Goal: Information Seeking & Learning: Learn about a topic

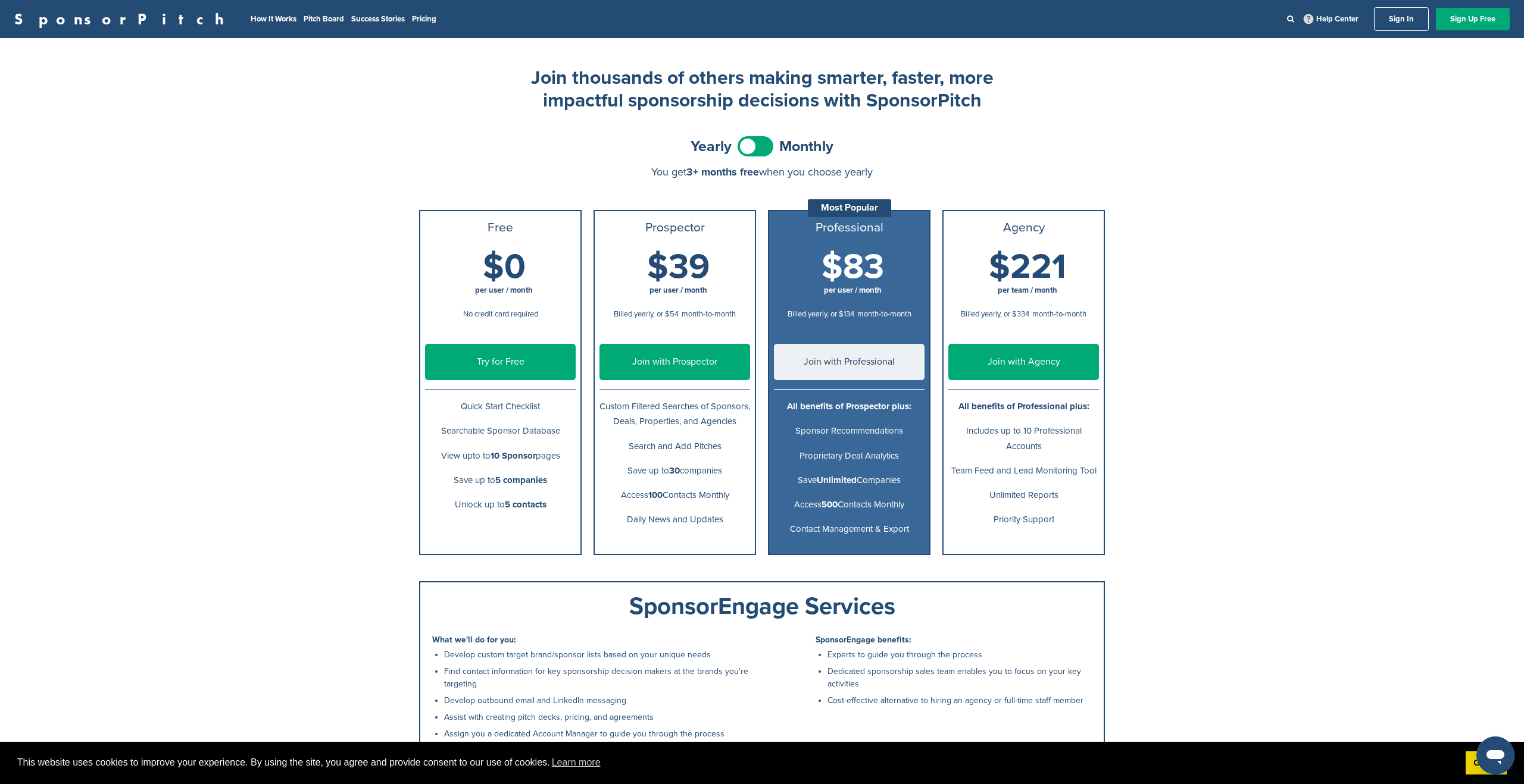
click at [746, 147] on span at bounding box center [755, 146] width 36 height 20
click at [303, 21] on link "Pitch Board" at bounding box center [324, 19] width 40 height 10
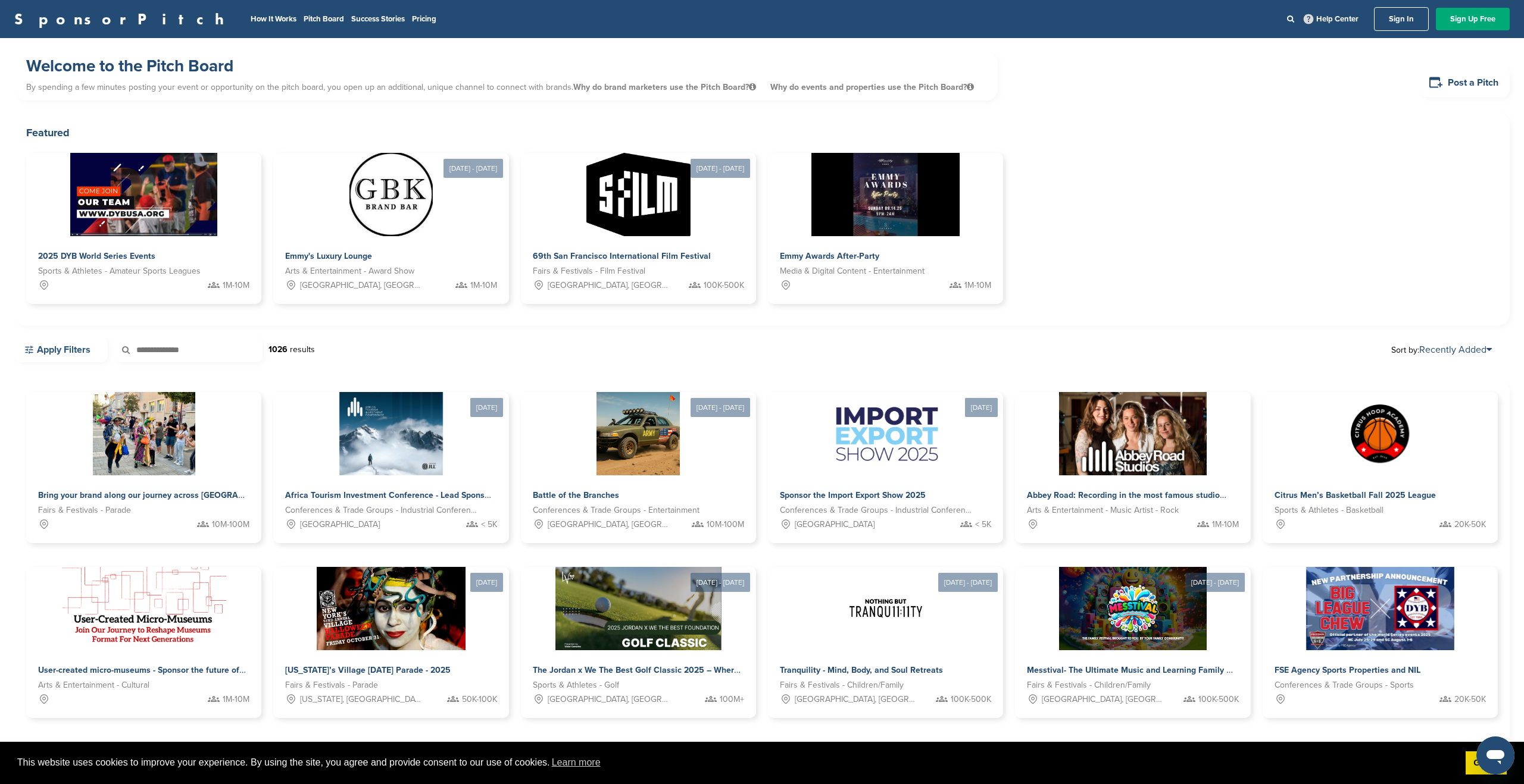
click at [42, 348] on link "Apply Filters" at bounding box center [61, 350] width 93 height 25
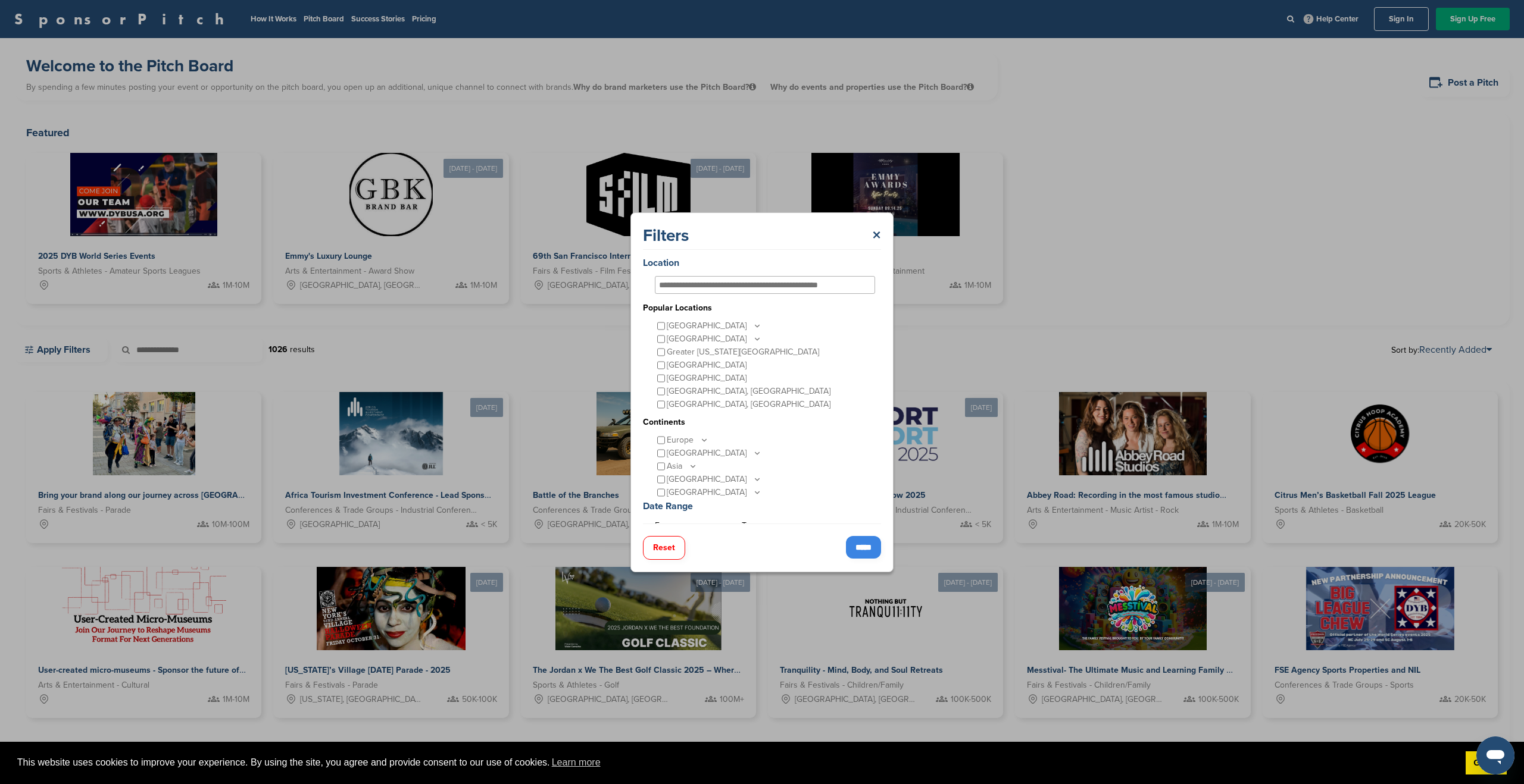
click at [853, 547] on input "*****" at bounding box center [863, 547] width 35 height 22
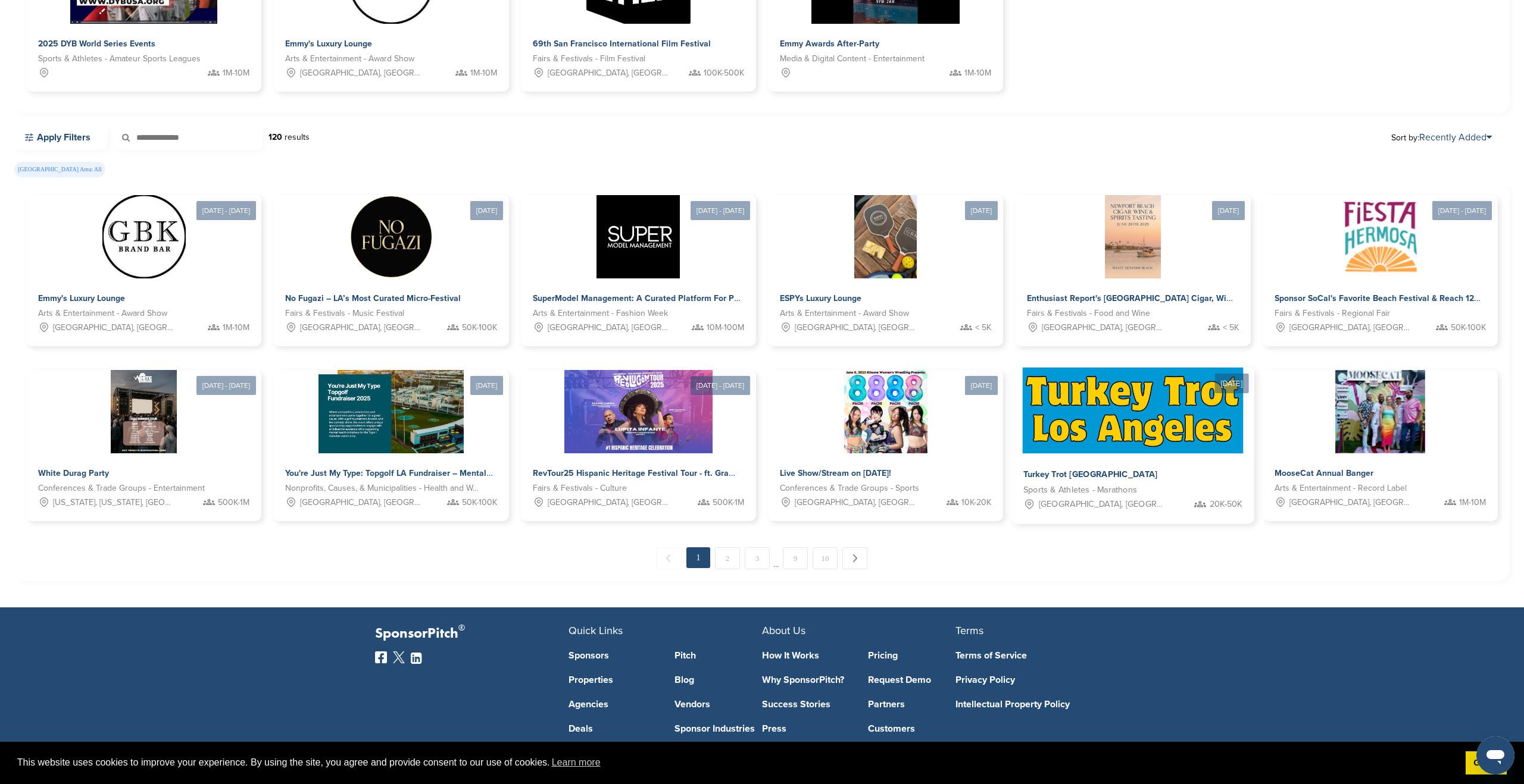
scroll to position [213, 0]
click at [1110, 486] on span "Sports & Athletes - Marathons" at bounding box center [1080, 489] width 114 height 13
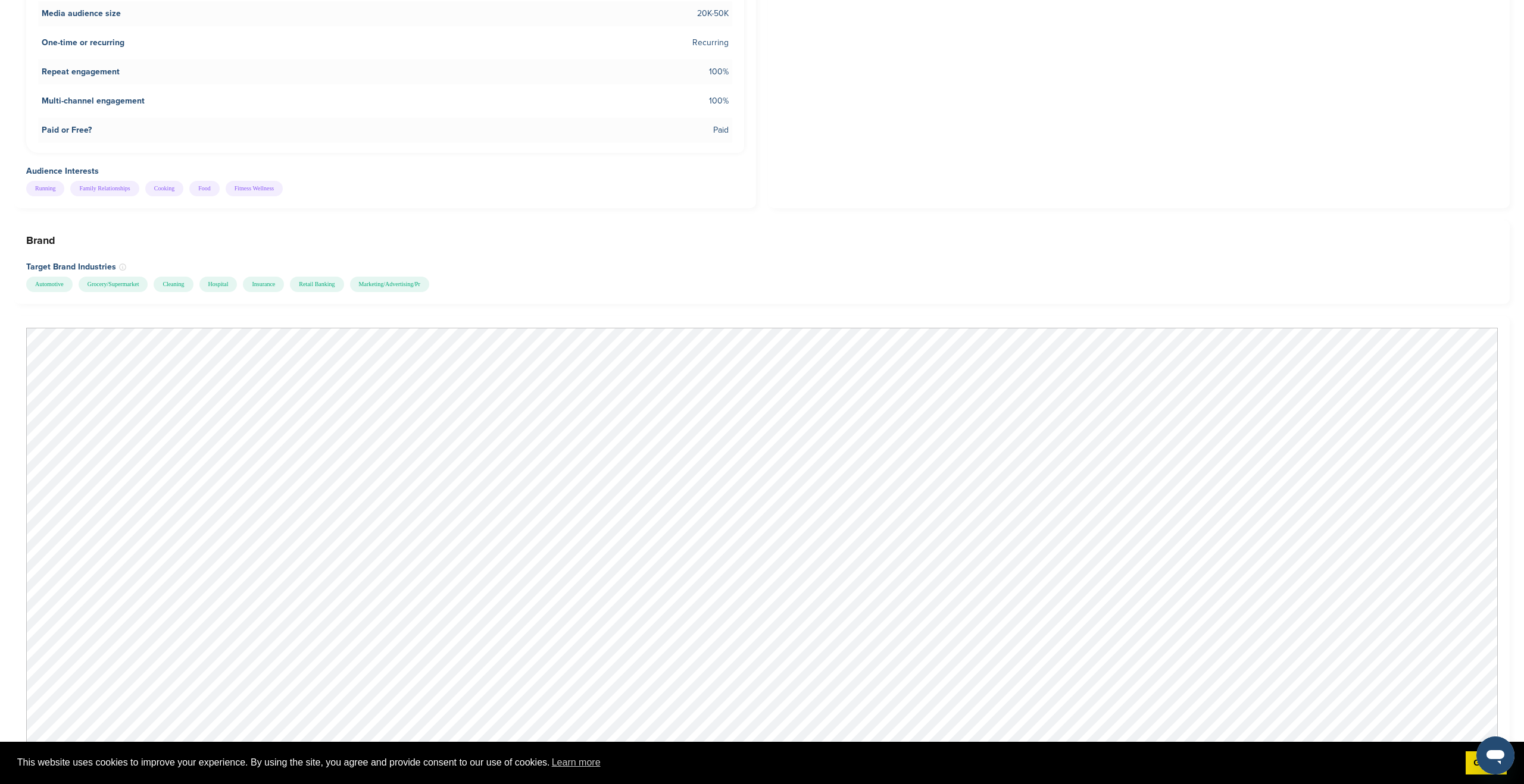
scroll to position [707, 0]
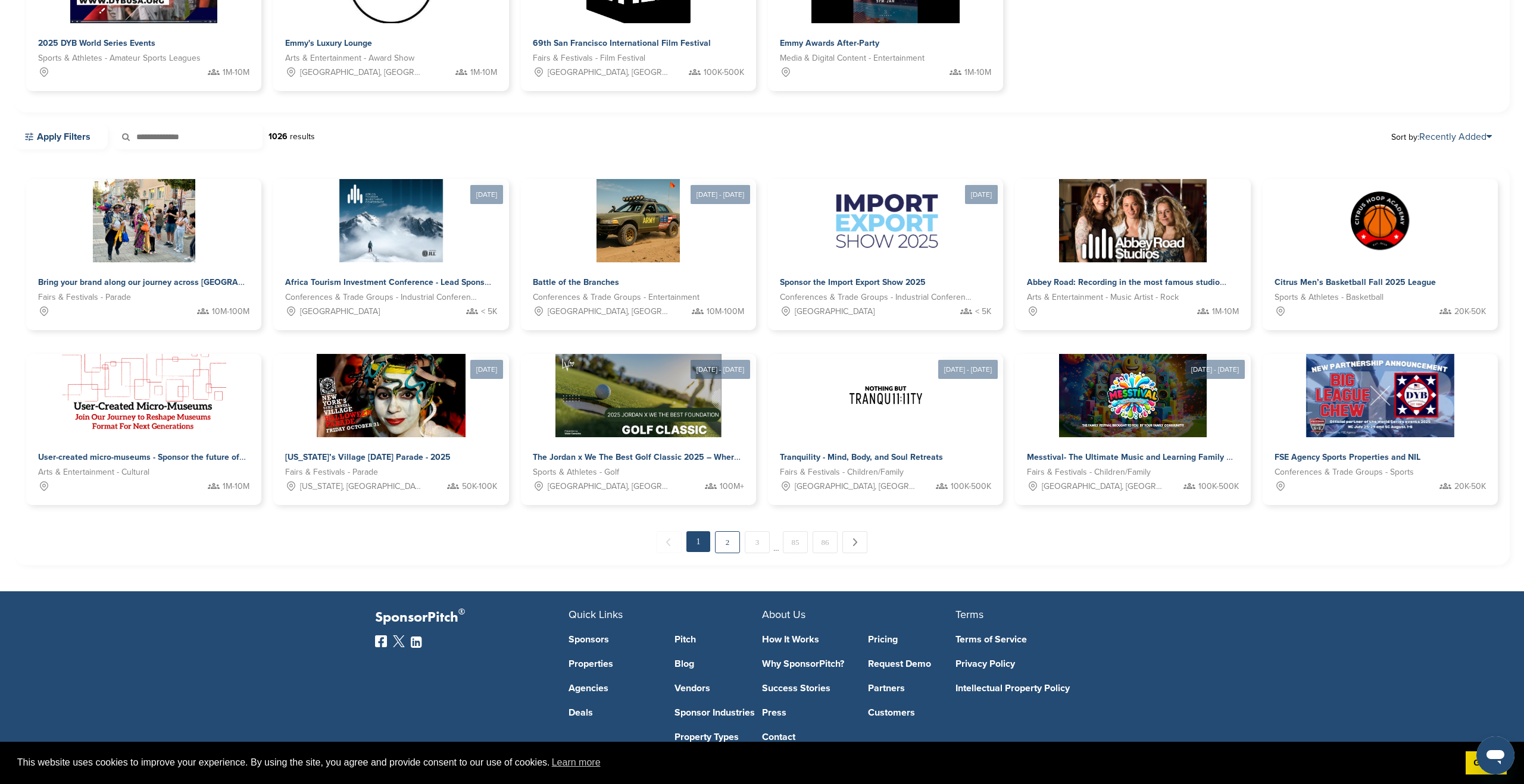
click at [730, 541] on link "2" at bounding box center [727, 542] width 25 height 22
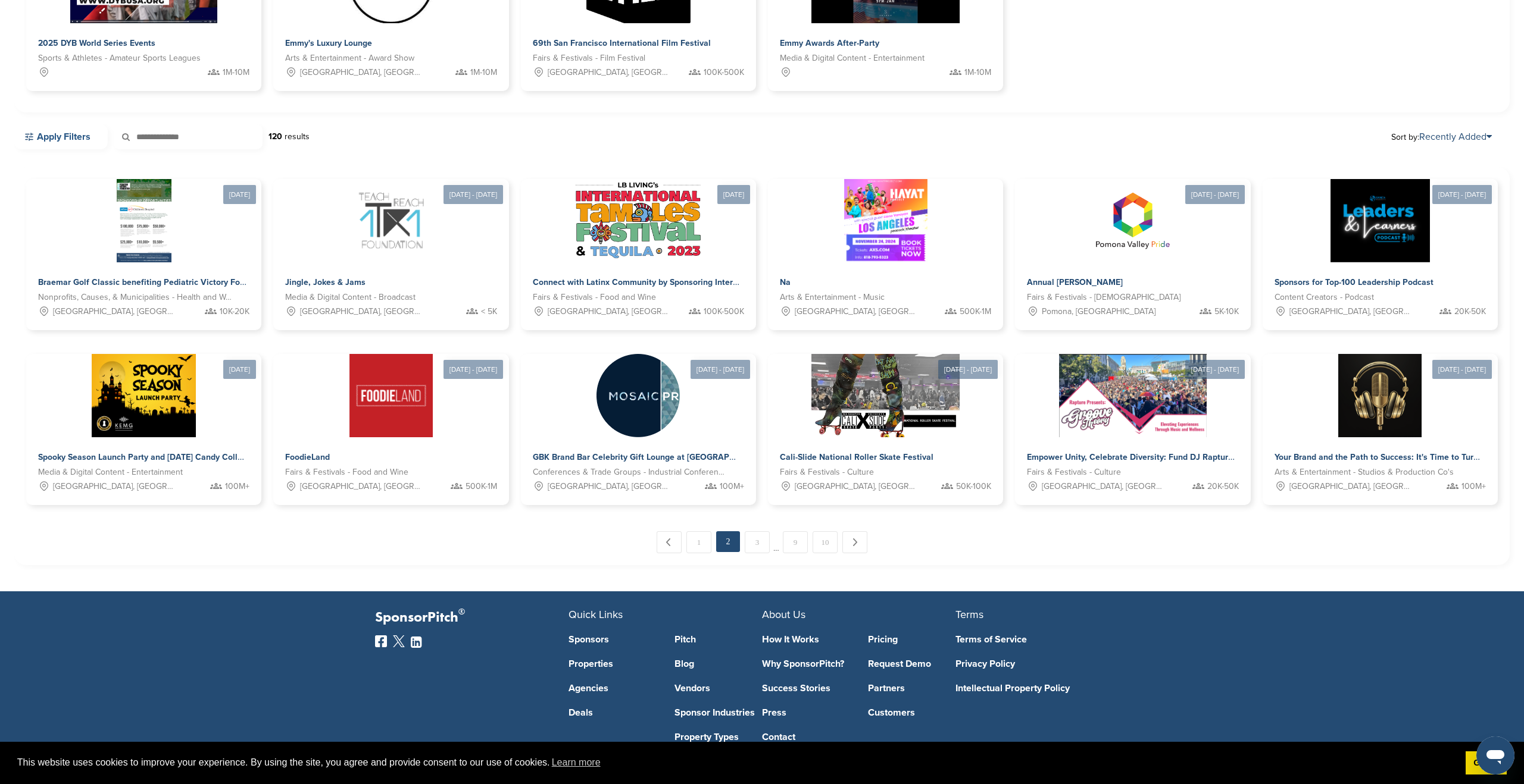
click at [80, 138] on link "Apply Filters" at bounding box center [61, 137] width 93 height 25
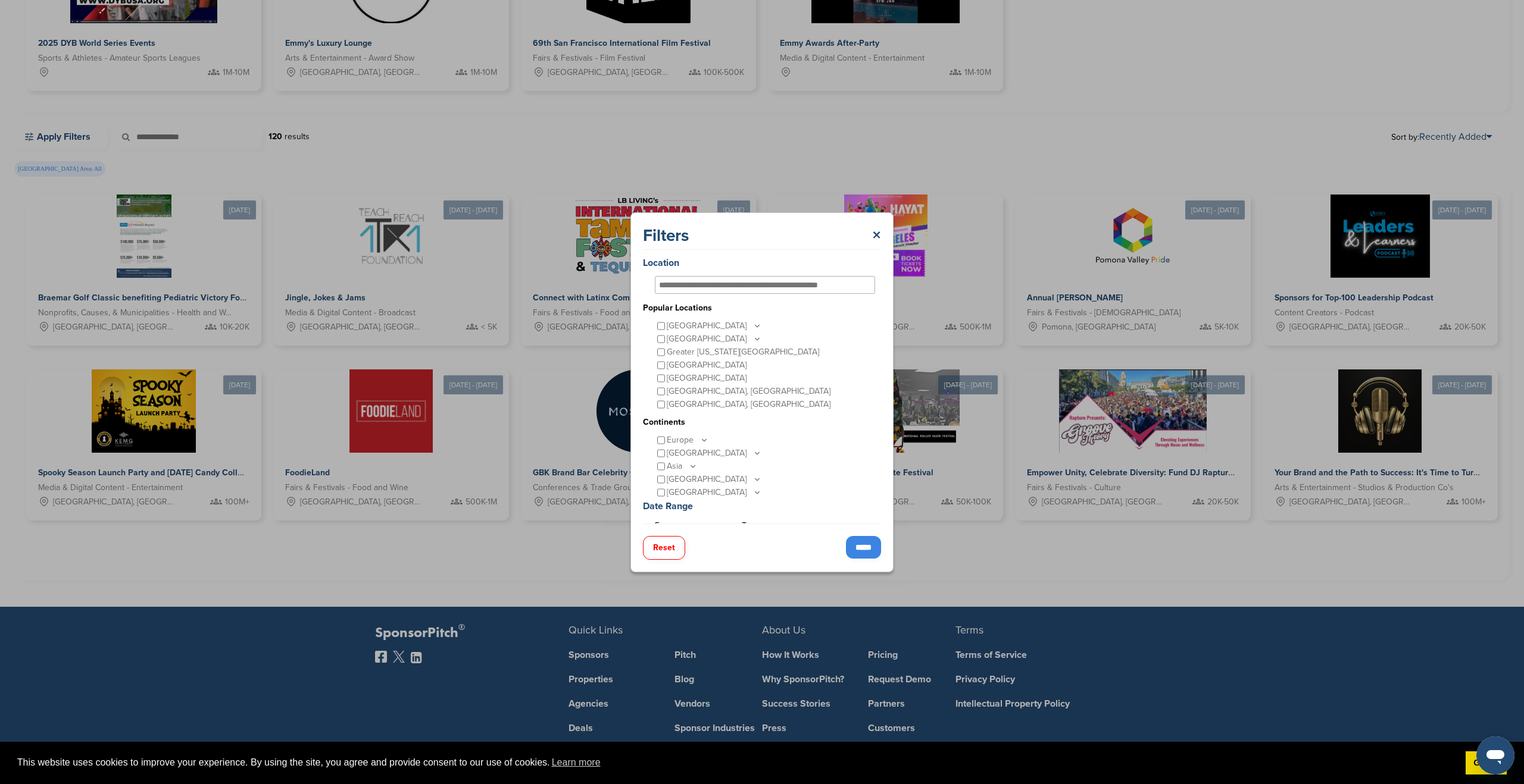
click at [877, 546] on input "*****" at bounding box center [863, 547] width 35 height 22
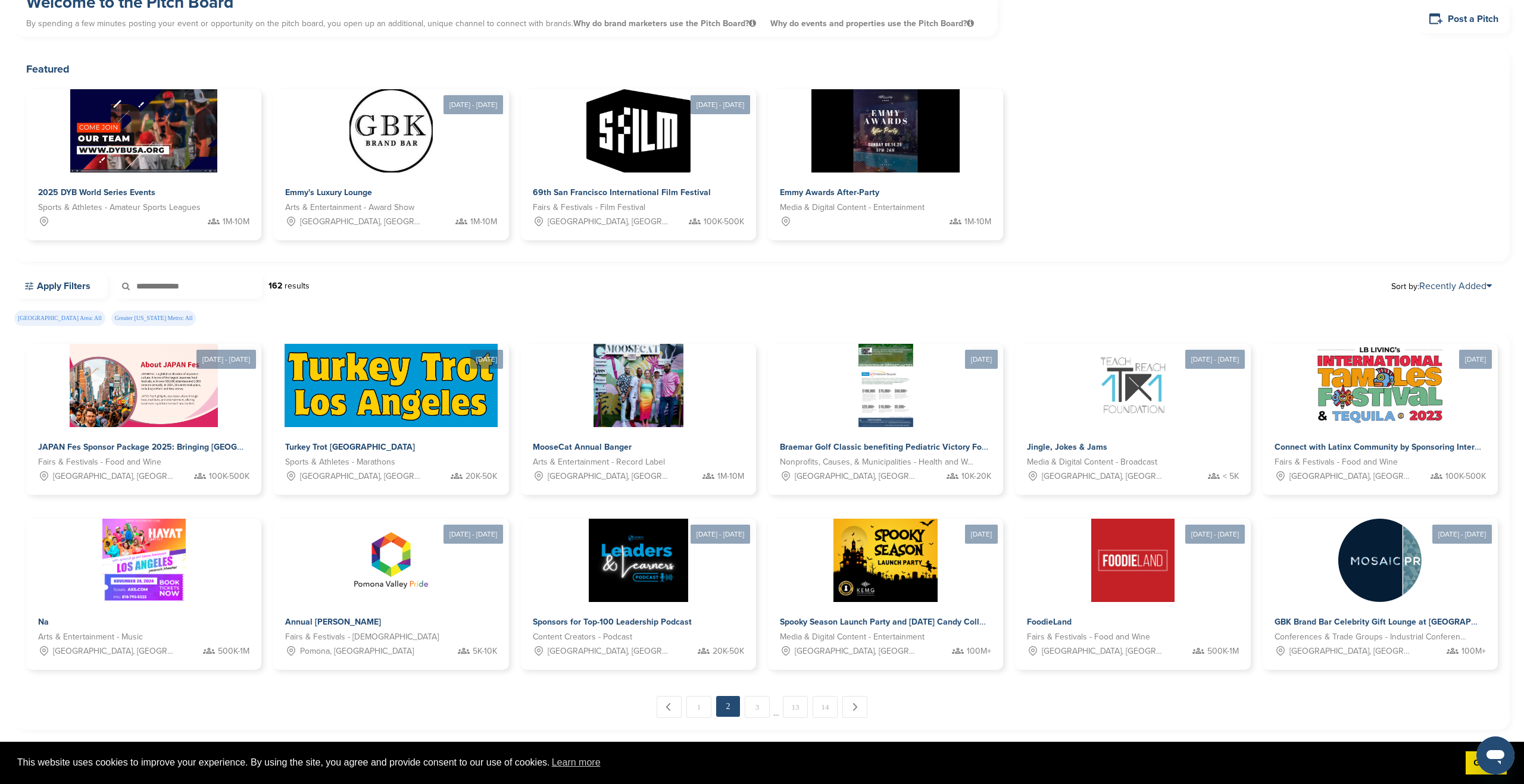
scroll to position [64, 0]
click at [1432, 286] on link "Recently Added" at bounding box center [1455, 287] width 72 height 12
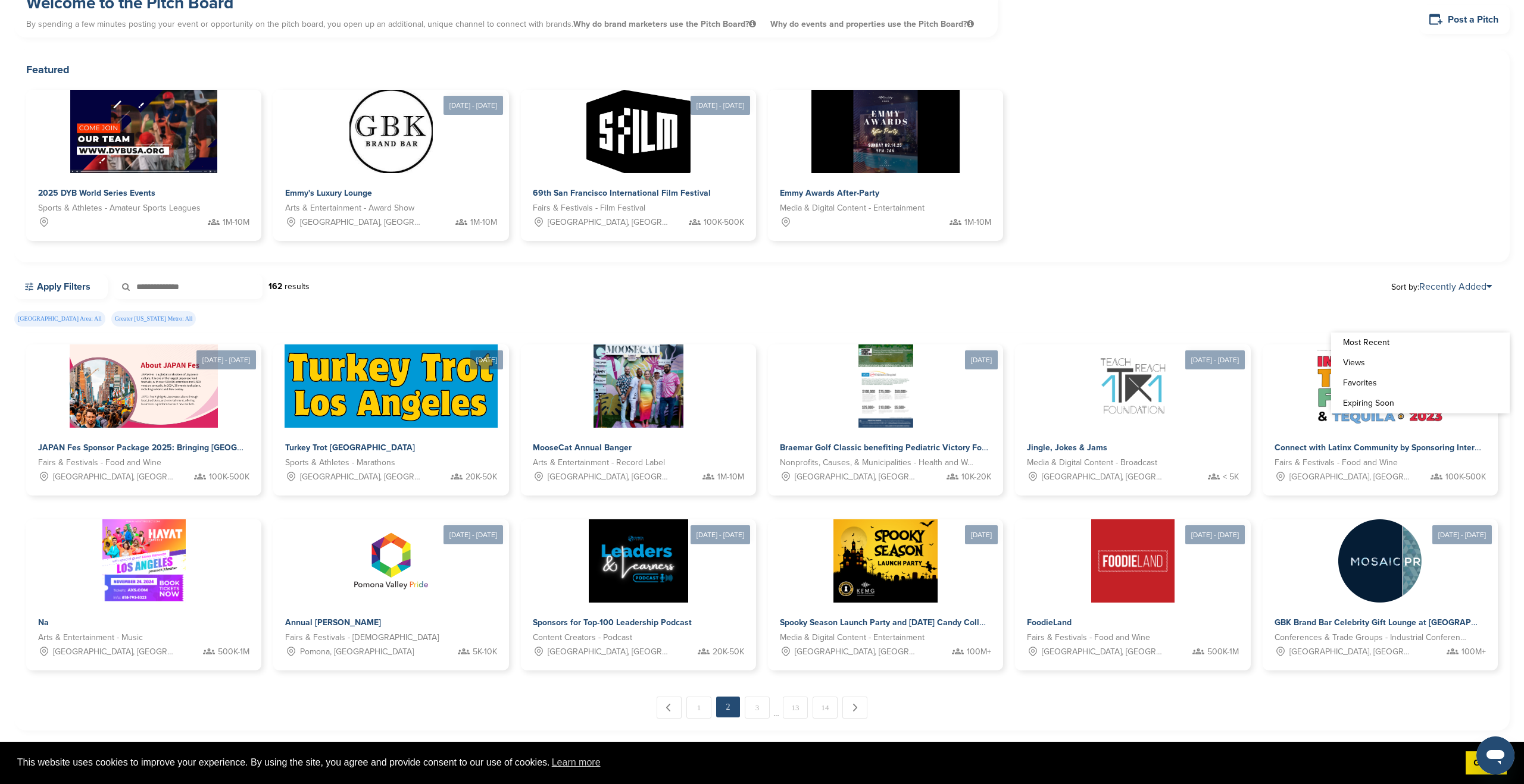
click at [1370, 405] on link "Expiring Soon" at bounding box center [1420, 403] width 178 height 20
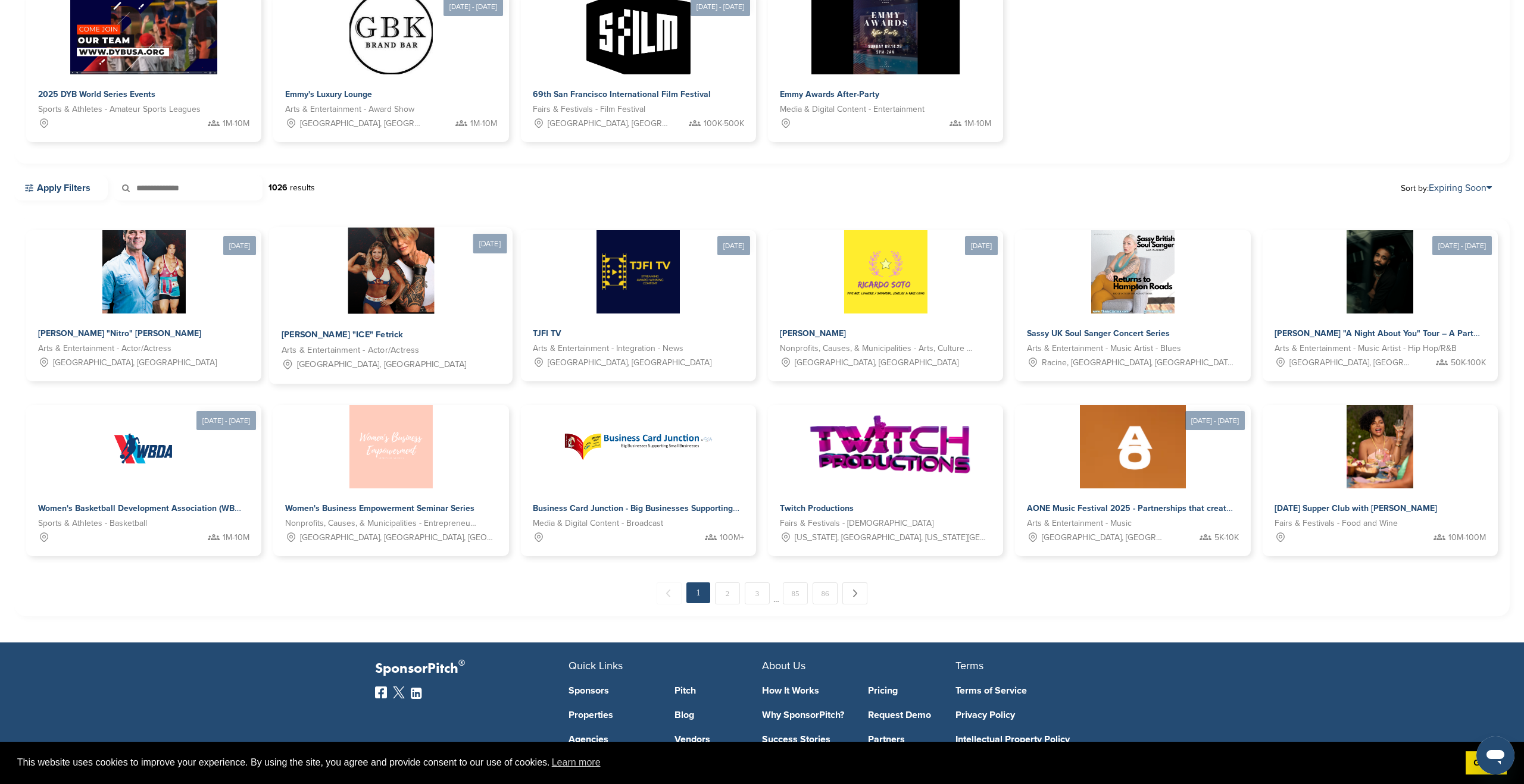
scroll to position [165, 0]
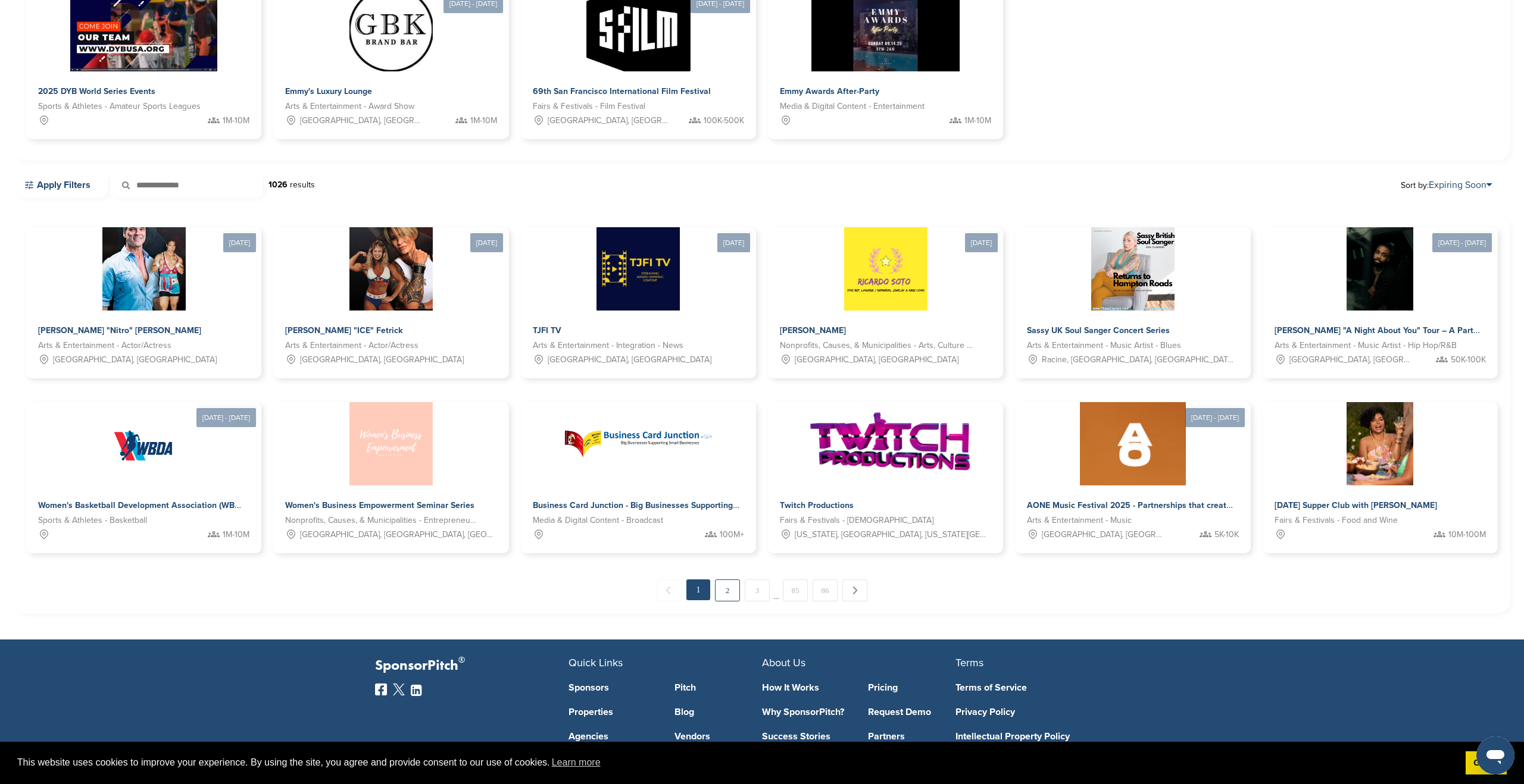
click at [721, 593] on link "2" at bounding box center [727, 590] width 25 height 22
